Goal: Information Seeking & Learning: Learn about a topic

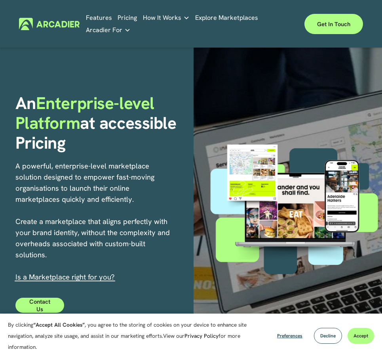
click at [121, 17] on link "Pricing" at bounding box center [127, 17] width 19 height 12
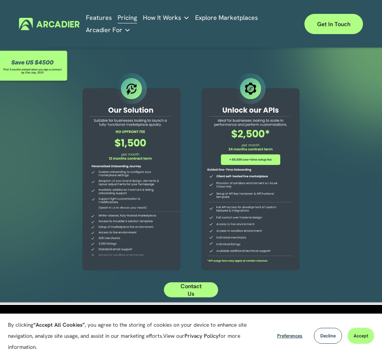
click at [103, 17] on link "Features" at bounding box center [99, 17] width 26 height 12
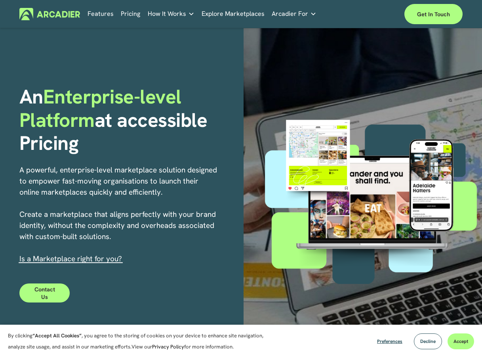
click at [126, 14] on link "Pricing" at bounding box center [130, 14] width 19 height 12
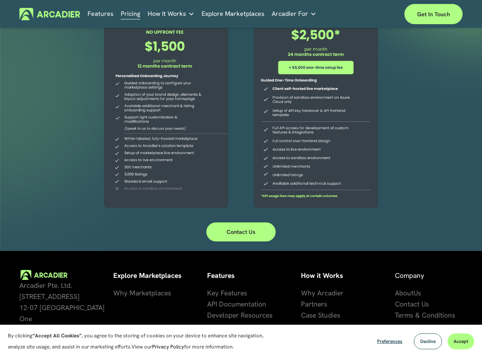
scroll to position [136, 0]
